Goal: Find specific page/section: Find specific page/section

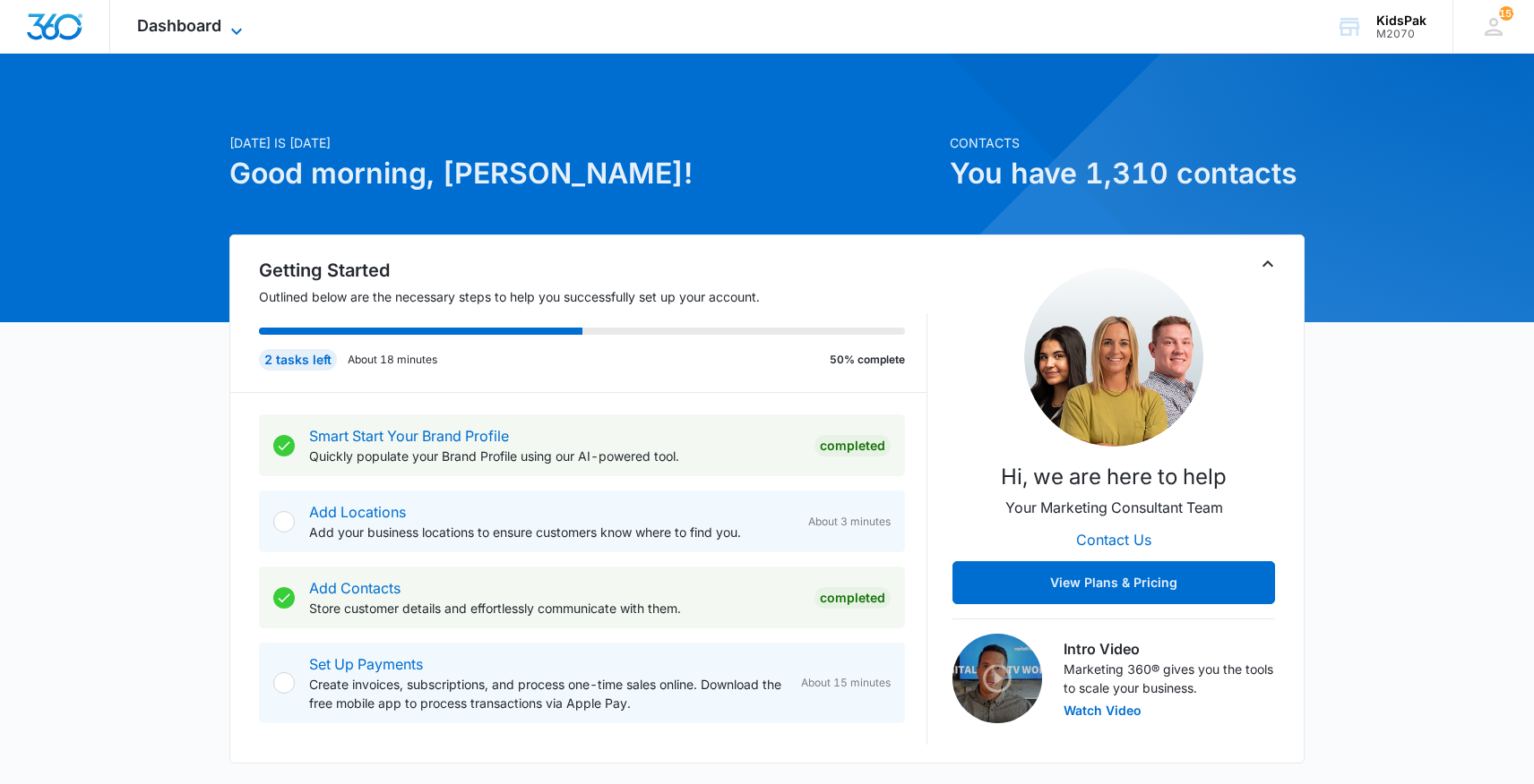
click at [194, 27] on span "Dashboard" at bounding box center [179, 25] width 84 height 19
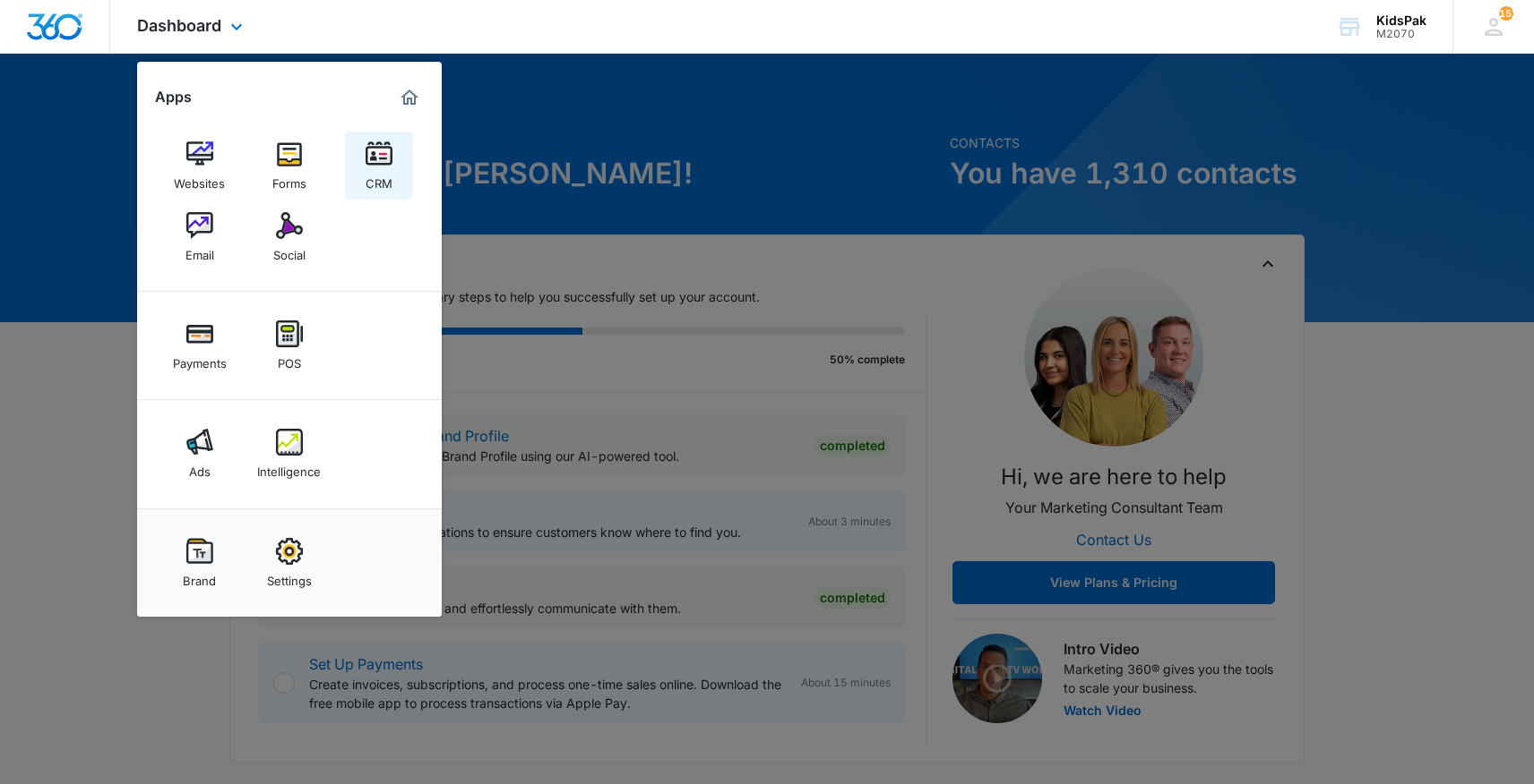
click at [372, 168] on div "CRM" at bounding box center [378, 180] width 27 height 24
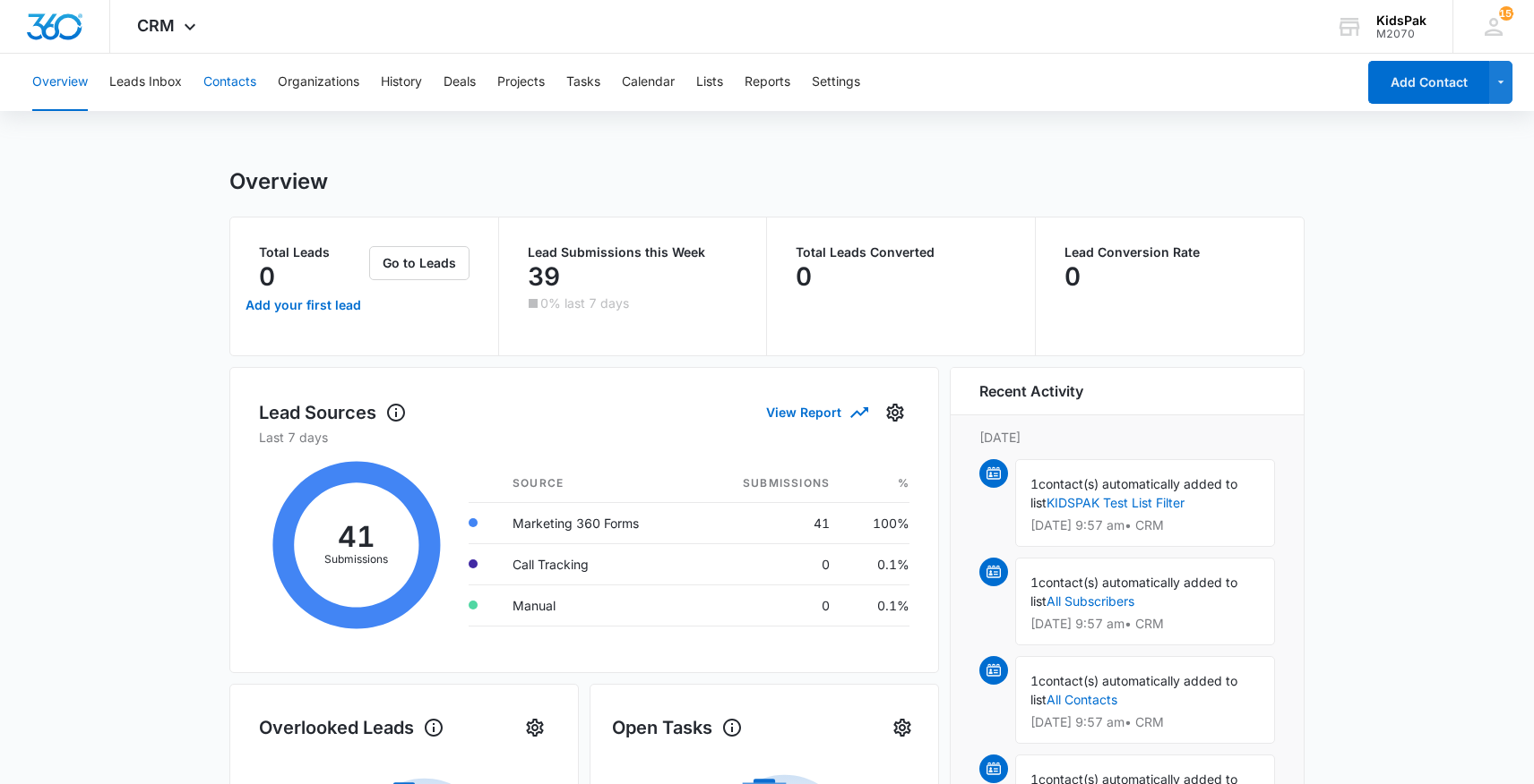
click at [254, 81] on button "Contacts" at bounding box center [230, 82] width 53 height 57
